Goal: Communication & Community: Answer question/provide support

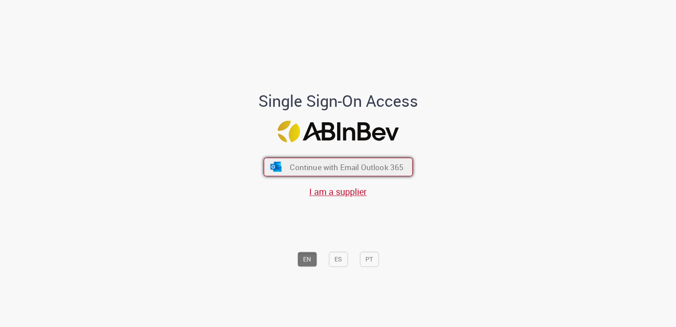
click at [365, 165] on span "Continue with Email Outlook 365" at bounding box center [347, 167] width 114 height 10
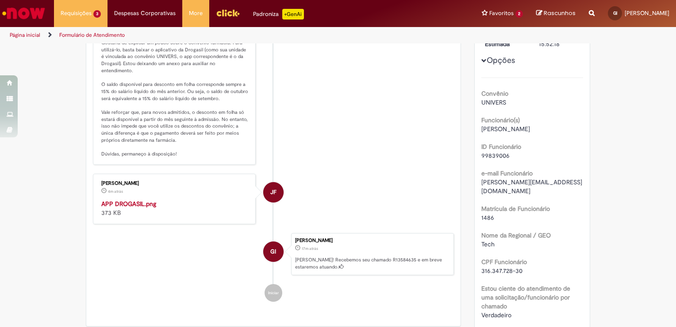
scroll to position [177, 0]
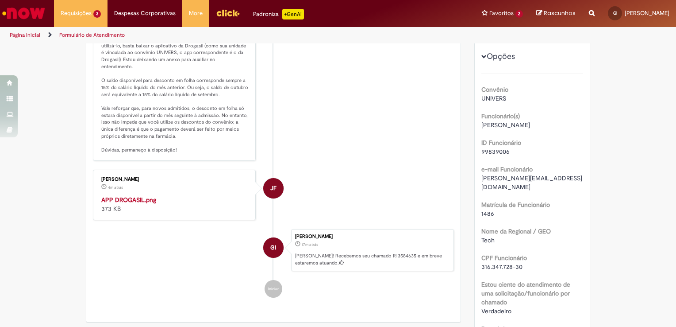
click at [125, 195] on img "Histórico de tíquete" at bounding box center [174, 195] width 147 height 0
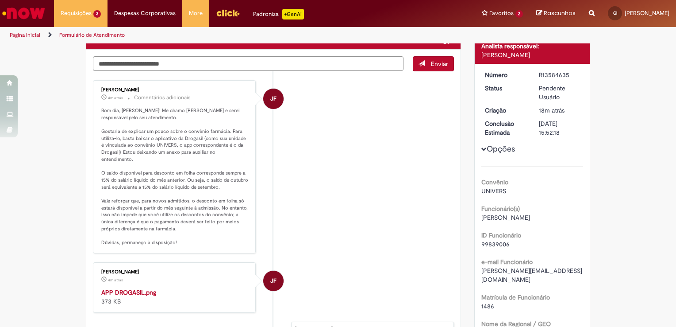
scroll to position [0, 0]
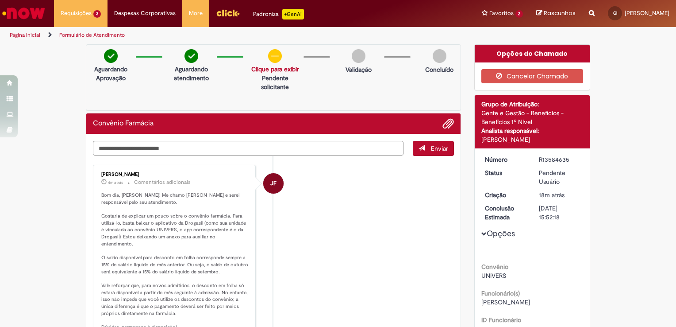
click at [339, 149] on textarea "Digite sua mensagem aqui..." at bounding box center [248, 148] width 311 height 15
type textarea "**********"
click at [442, 151] on span "Enviar" at bounding box center [439, 148] width 17 height 8
